Goal: Find specific fact: Find specific fact

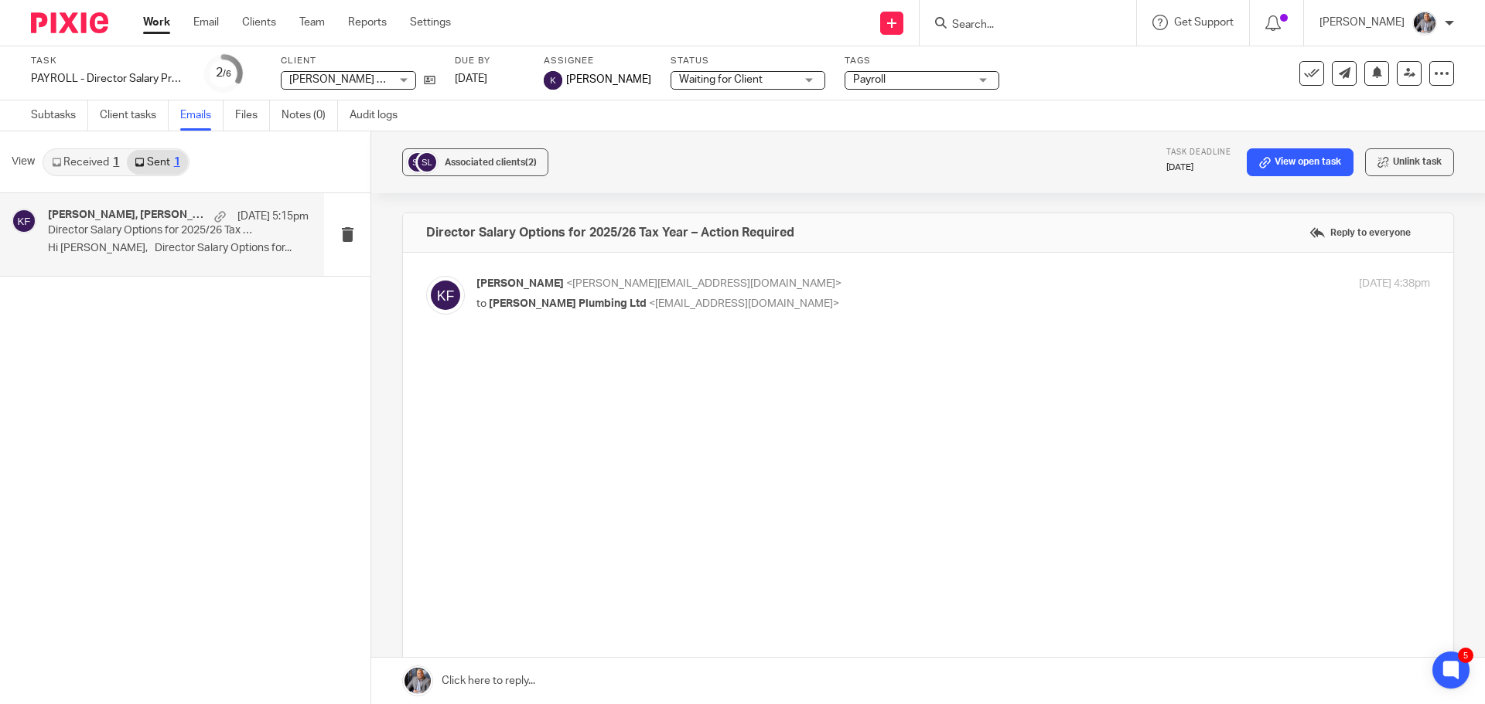
click at [1001, 25] on input "Search" at bounding box center [1019, 26] width 139 height 14
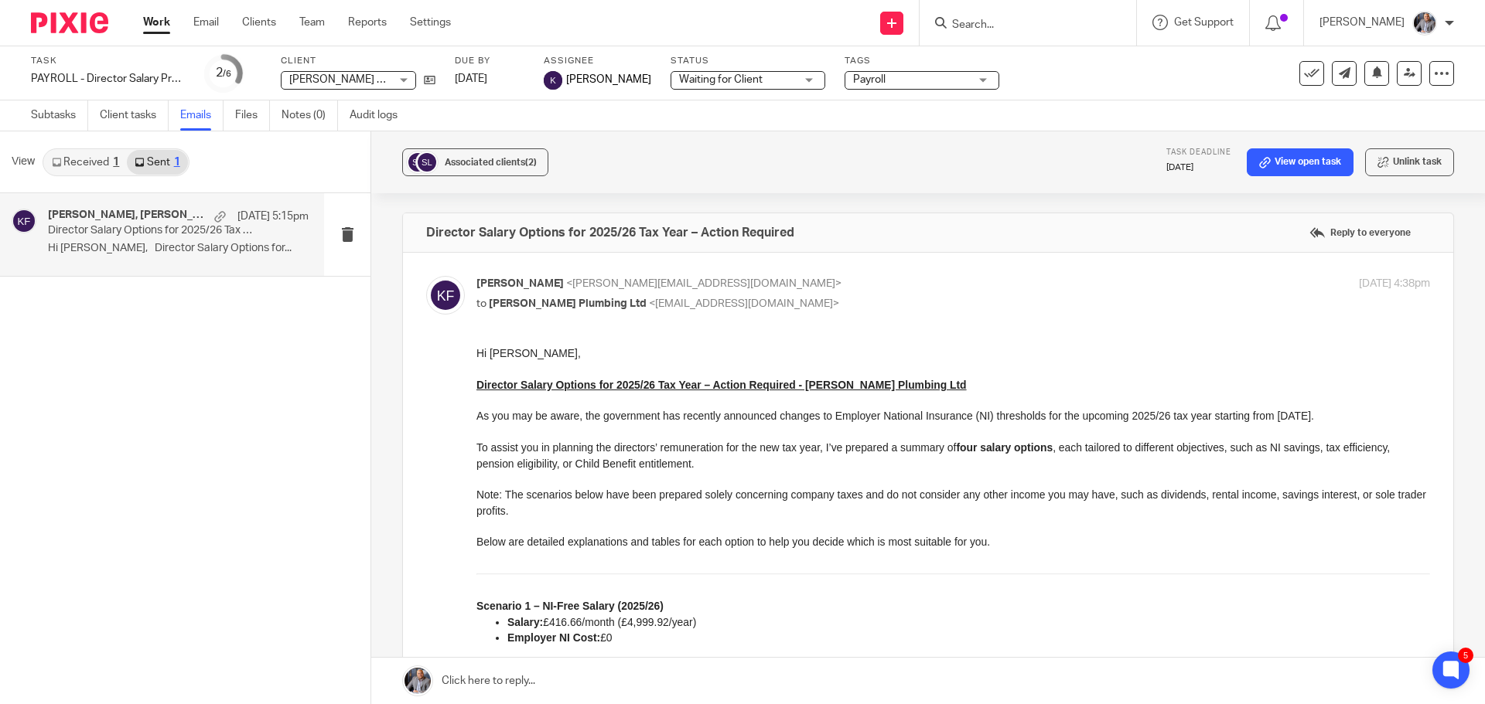
scroll to position [2461, 0]
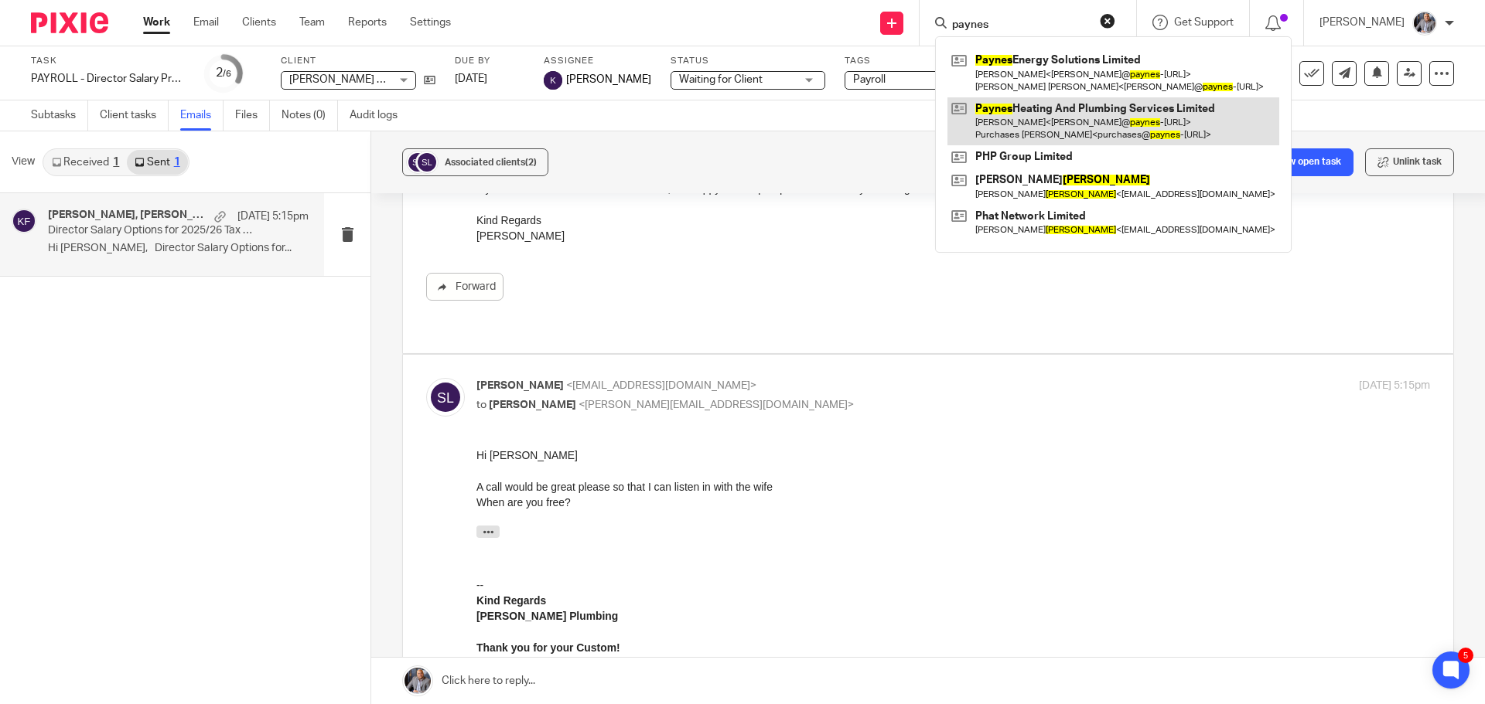
type input "paynes"
click at [1049, 135] on link at bounding box center [1113, 121] width 332 height 48
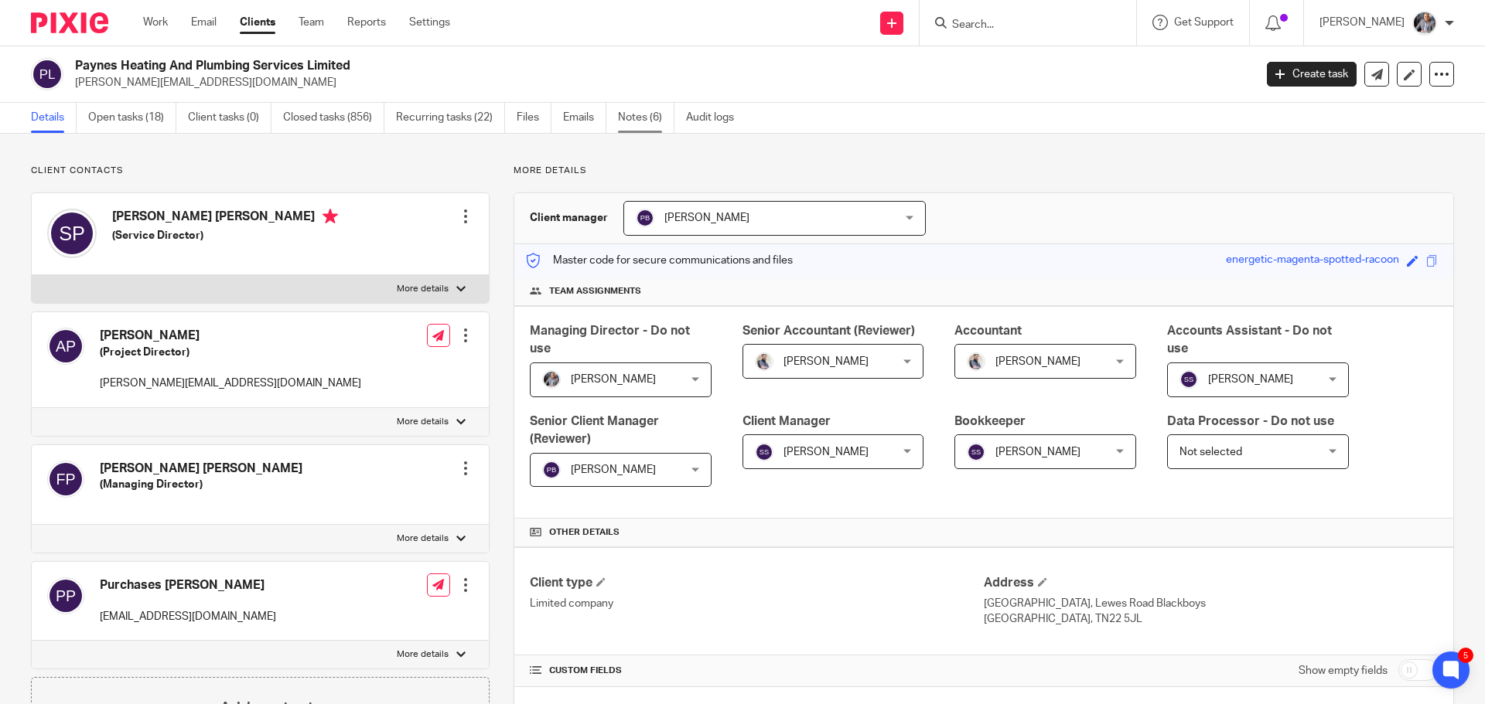
click at [640, 119] on link "Notes (6)" at bounding box center [646, 118] width 56 height 30
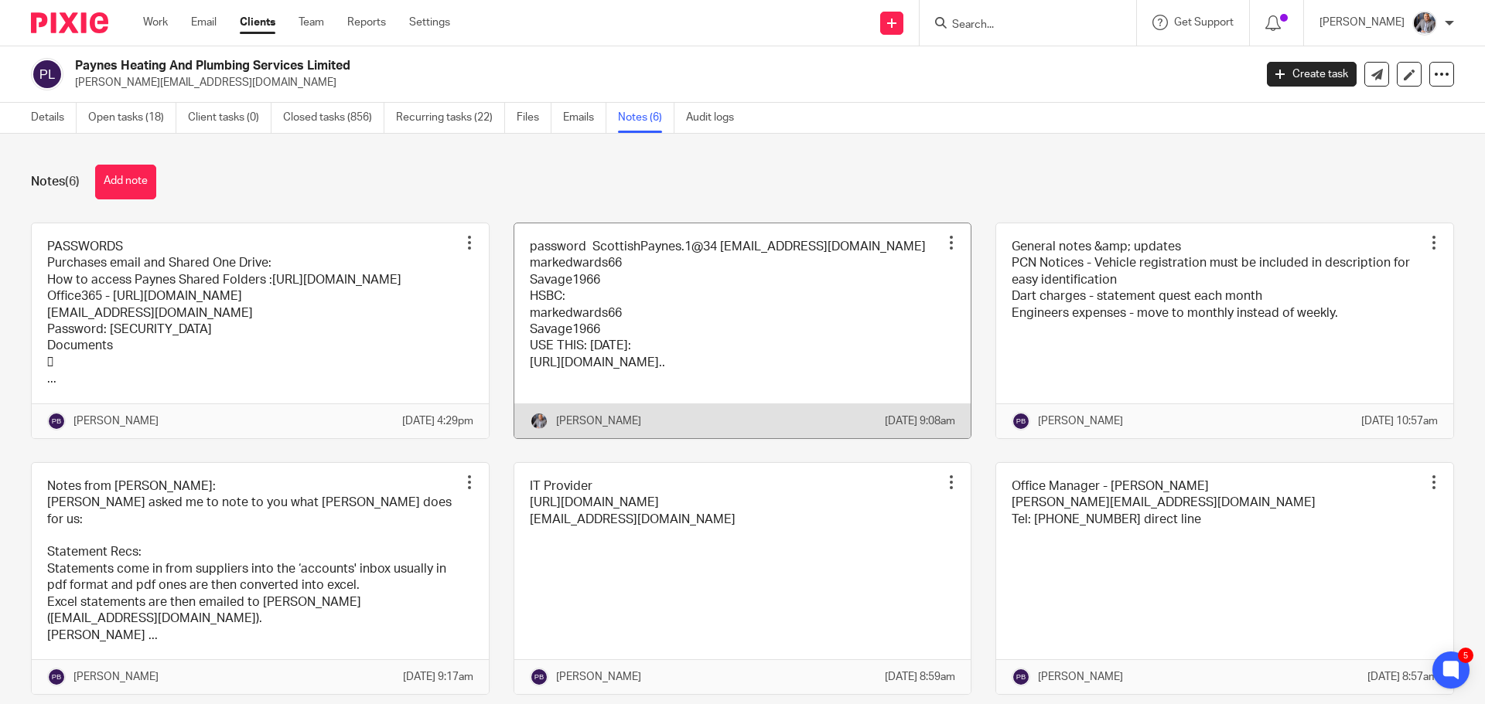
click at [650, 366] on link at bounding box center [742, 330] width 457 height 215
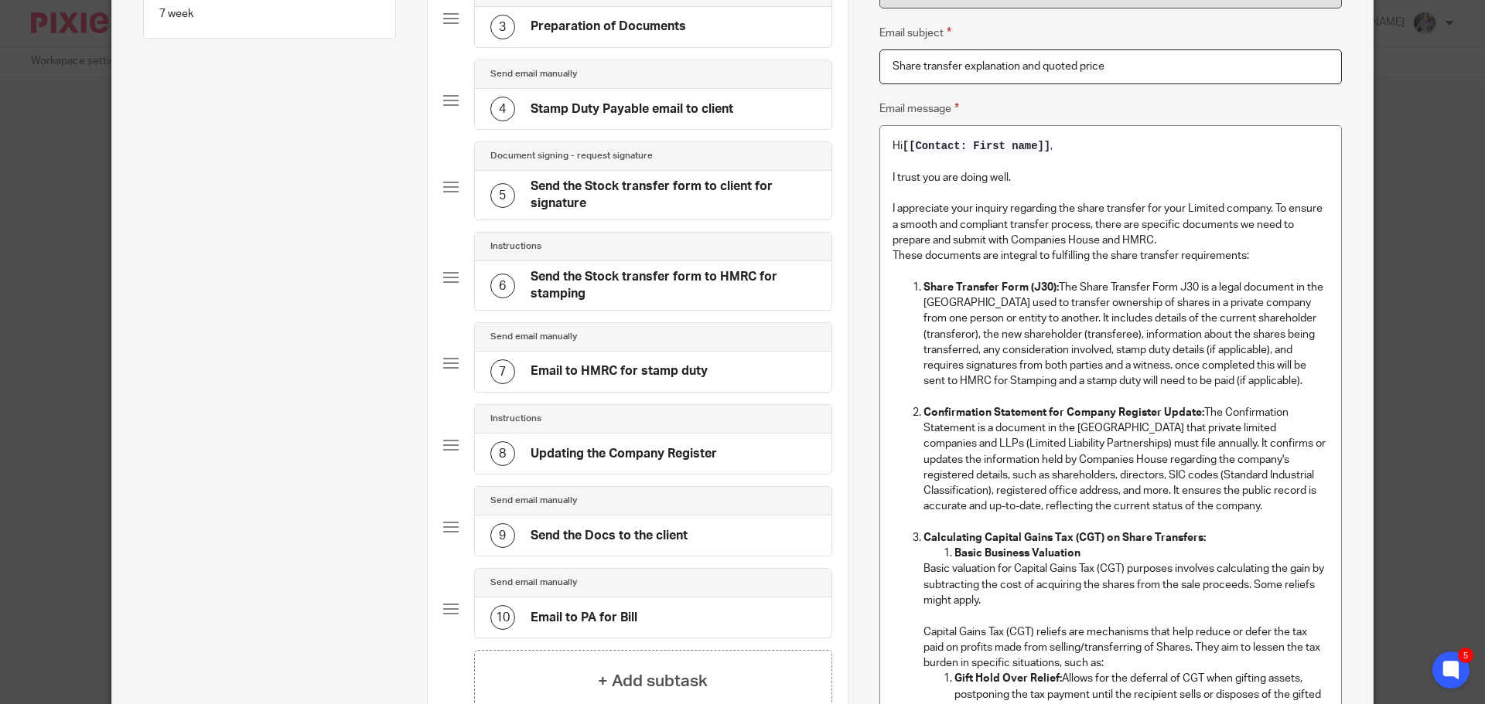
scroll to position [173, 0]
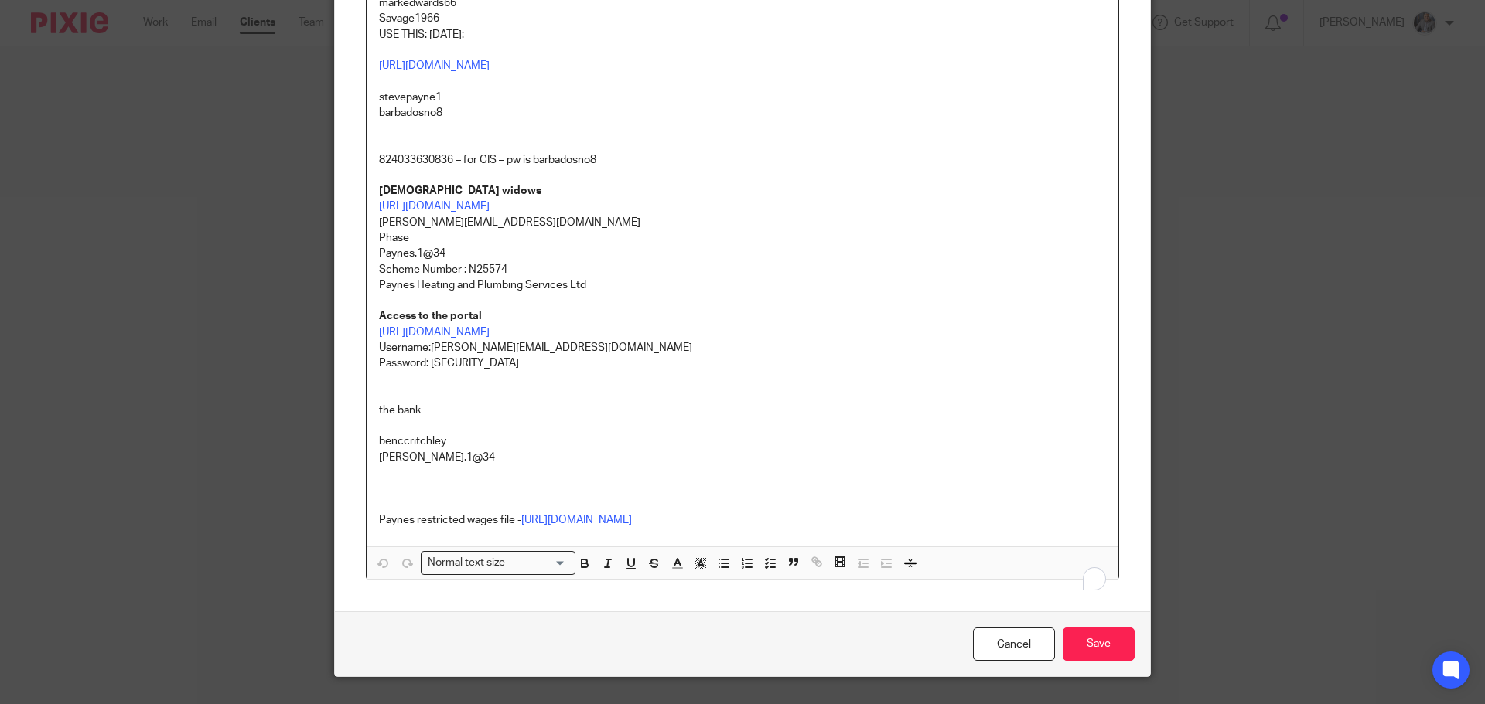
scroll to position [309, 0]
drag, startPoint x: 438, startPoint y: 138, endPoint x: 383, endPoint y: 138, distance: 54.9
click at [372, 138] on div "password ScottishPaynes.1@34 [EMAIL_ADDRESS][DOMAIN_NAME] markedwards66 Savage1…" at bounding box center [743, 201] width 752 height 689
copy p "stevepayne1"
